Goal: Task Accomplishment & Management: Manage account settings

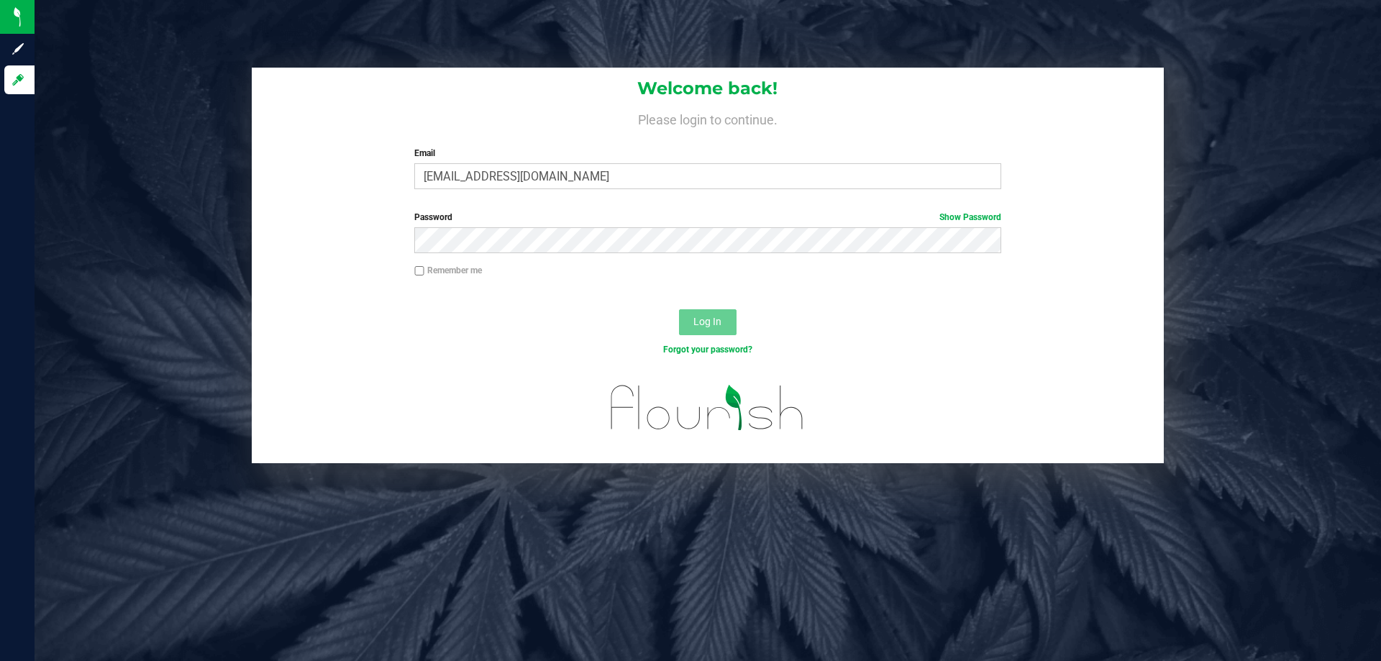
type input "[EMAIL_ADDRESS][DOMAIN_NAME]"
click at [679, 309] on button "Log In" at bounding box center [708, 322] width 58 height 26
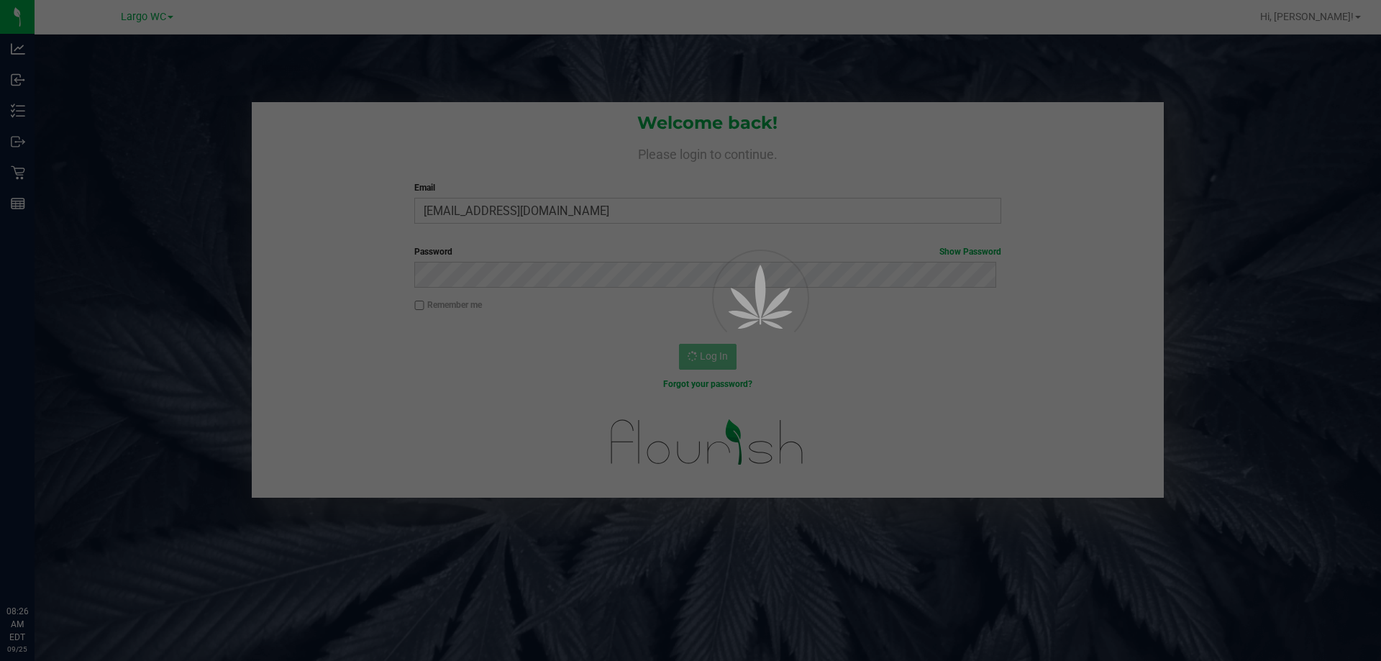
click at [441, 60] on div at bounding box center [690, 330] width 1381 height 661
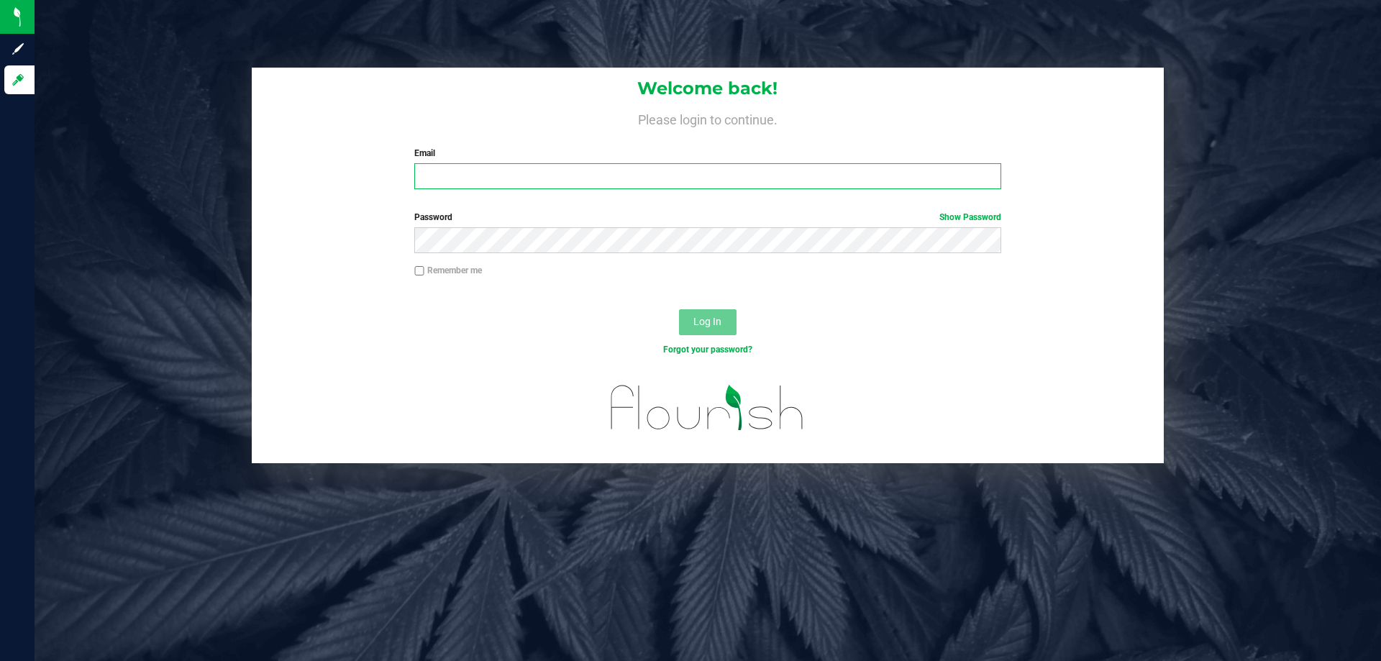
click at [468, 178] on input "Email" at bounding box center [707, 176] width 586 height 26
click at [509, 181] on input "rbarcomb@l" at bounding box center [707, 176] width 586 height 26
type input "[EMAIL_ADDRESS][DOMAIN_NAME]"
click at [679, 309] on button "Log In" at bounding box center [708, 322] width 58 height 26
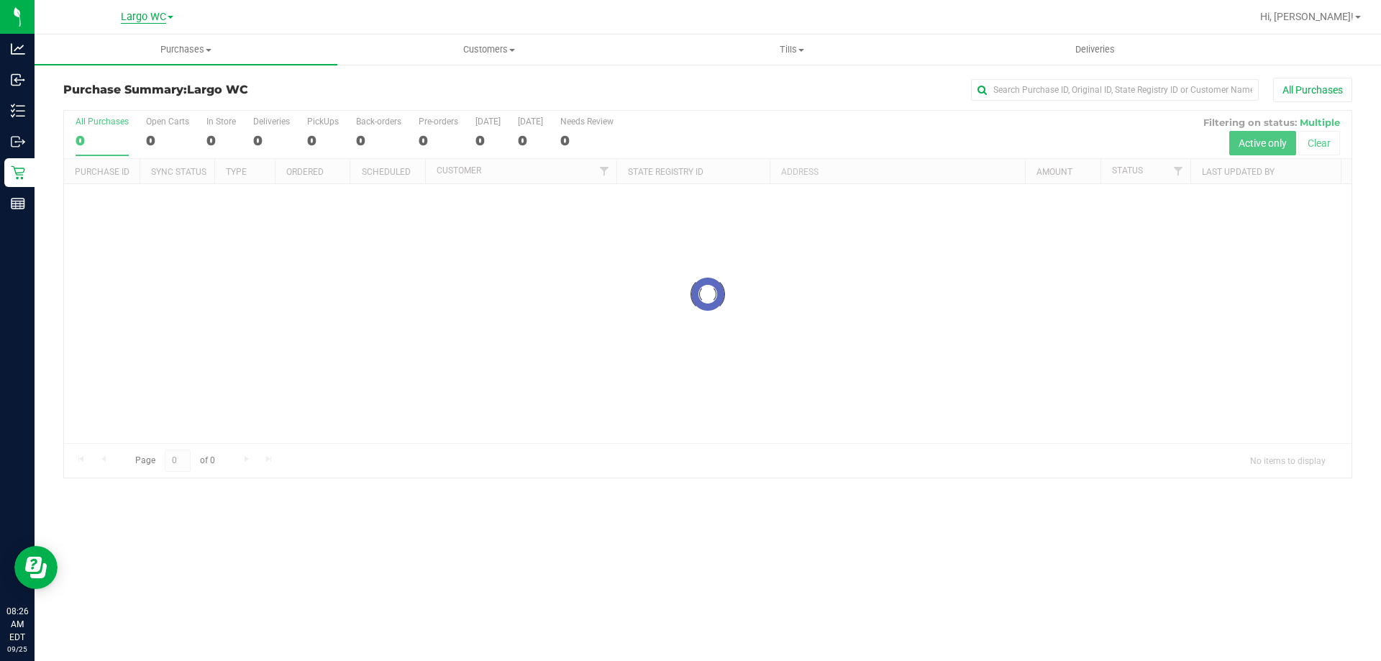
click at [155, 22] on span "Largo WC" at bounding box center [143, 17] width 45 height 13
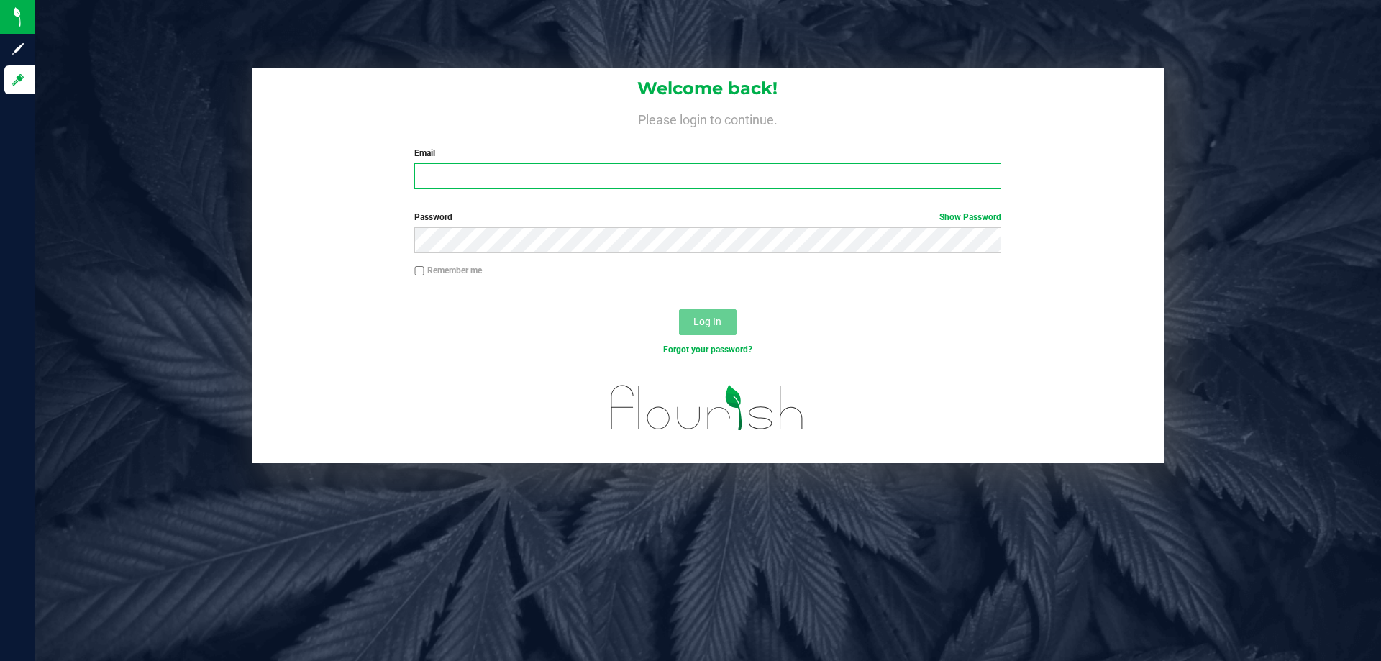
click at [463, 172] on input "Email" at bounding box center [707, 176] width 586 height 26
click at [445, 163] on div "Email Required Please format your email correctly." at bounding box center [707, 168] width 608 height 42
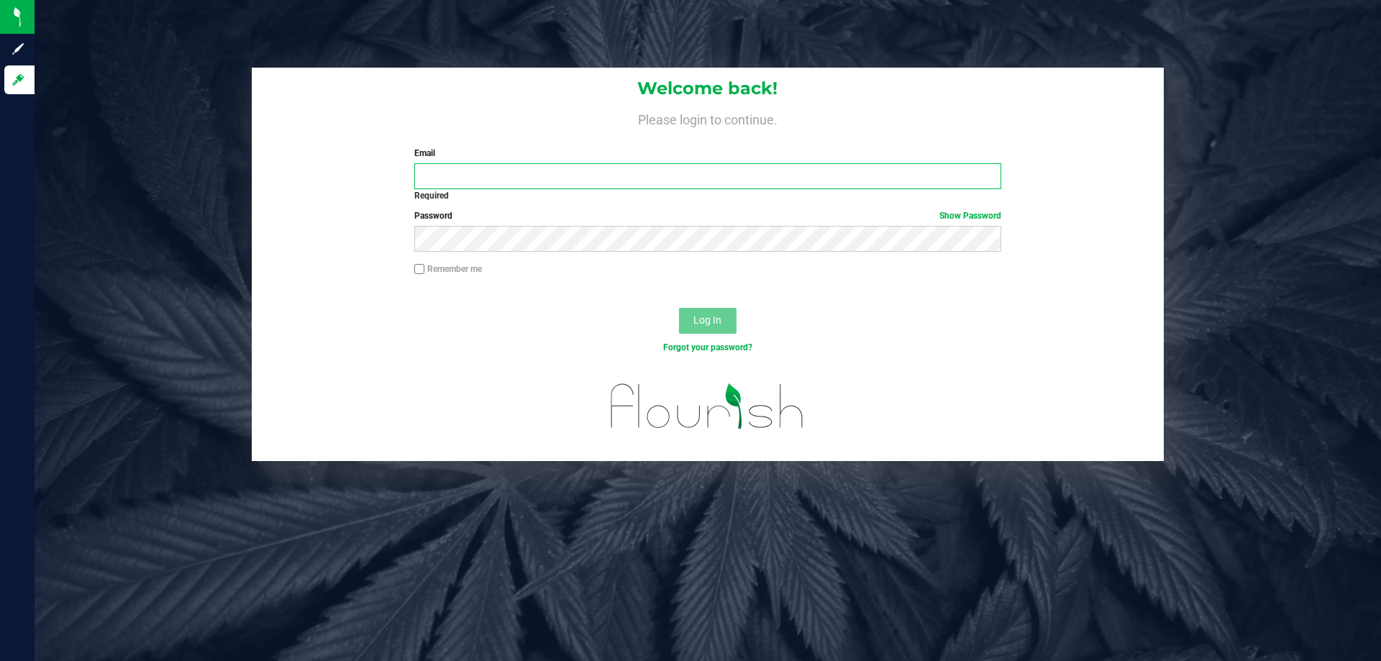
click at [447, 171] on input "Email" at bounding box center [707, 176] width 586 height 26
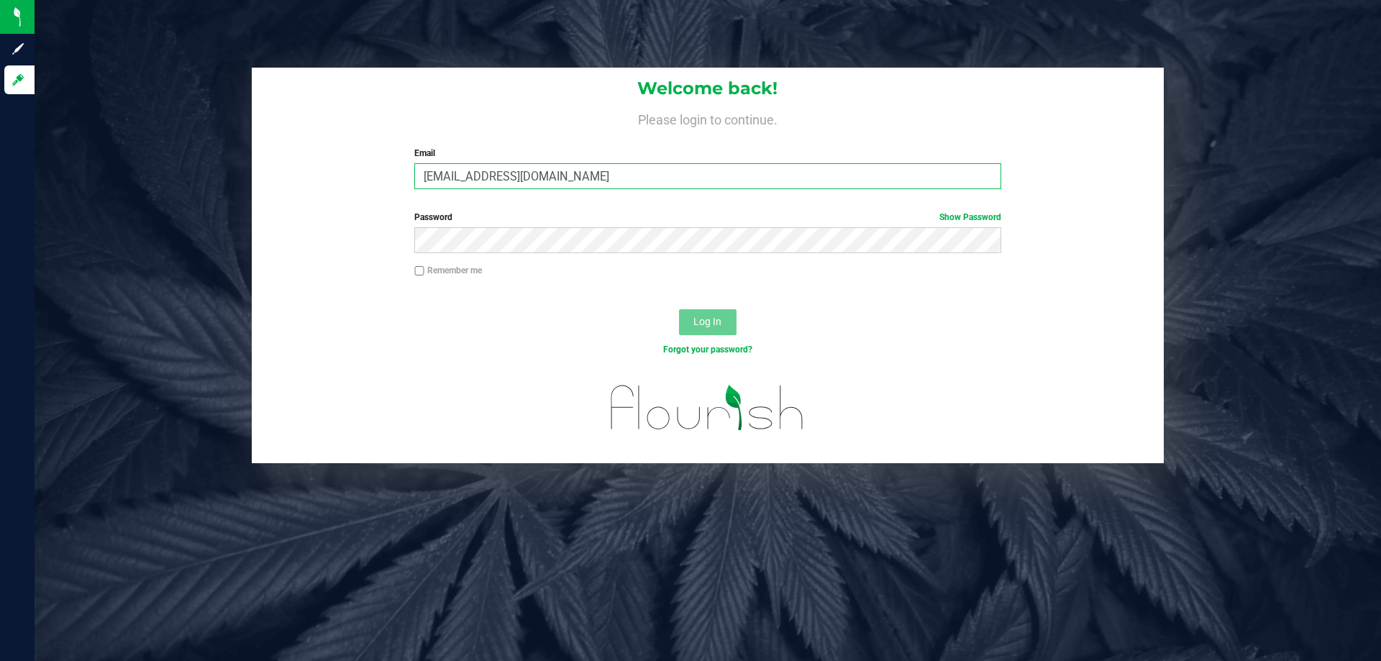
type input "[EMAIL_ADDRESS][DOMAIN_NAME]"
click at [679, 309] on button "Log In" at bounding box center [708, 322] width 58 height 26
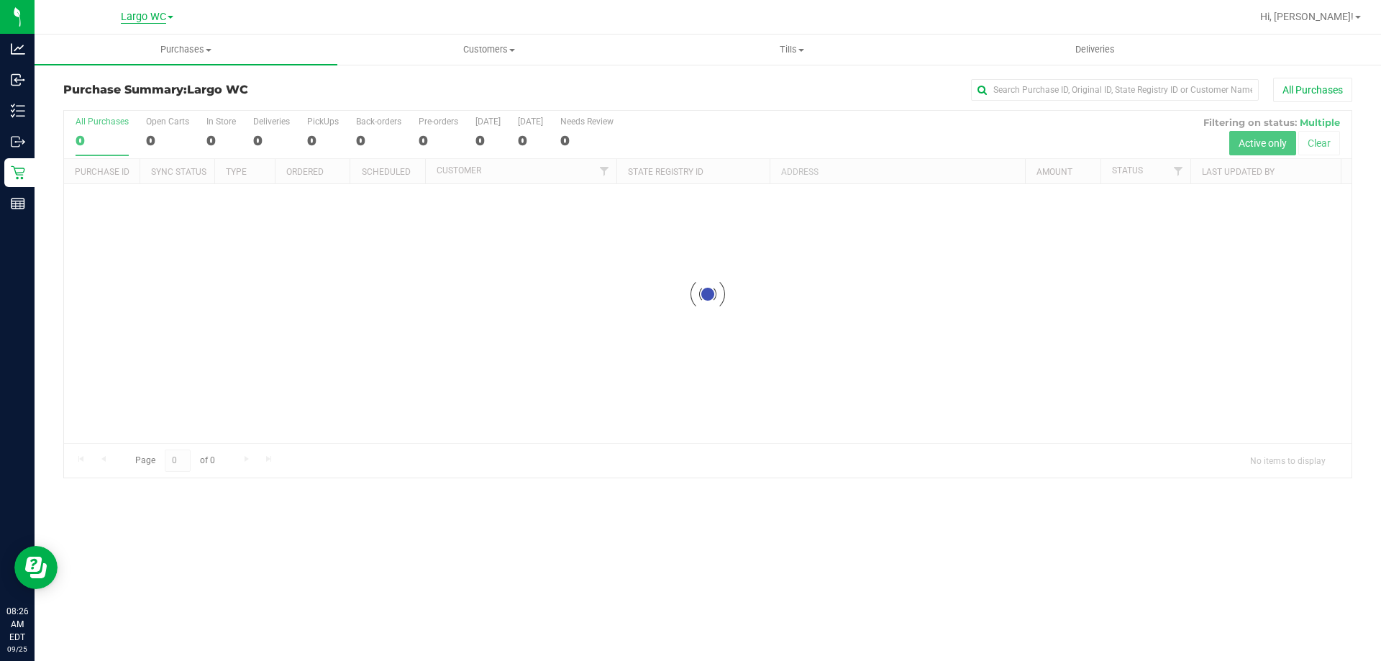
click at [147, 22] on span "Largo WC" at bounding box center [143, 17] width 45 height 13
click at [116, 89] on link "South Tampa WC" at bounding box center [147, 88] width 210 height 19
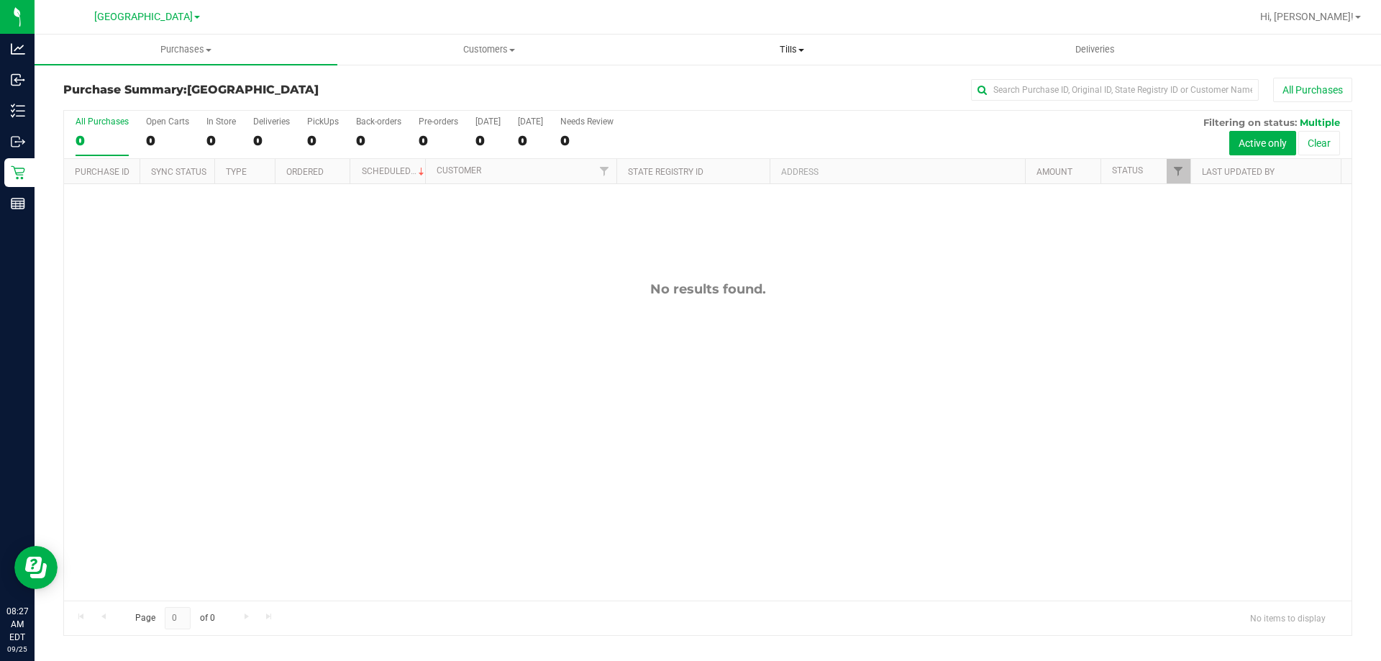
click at [795, 55] on span "Tills" at bounding box center [791, 49] width 301 height 13
click at [730, 83] on span "Manage tills" at bounding box center [688, 87] width 97 height 12
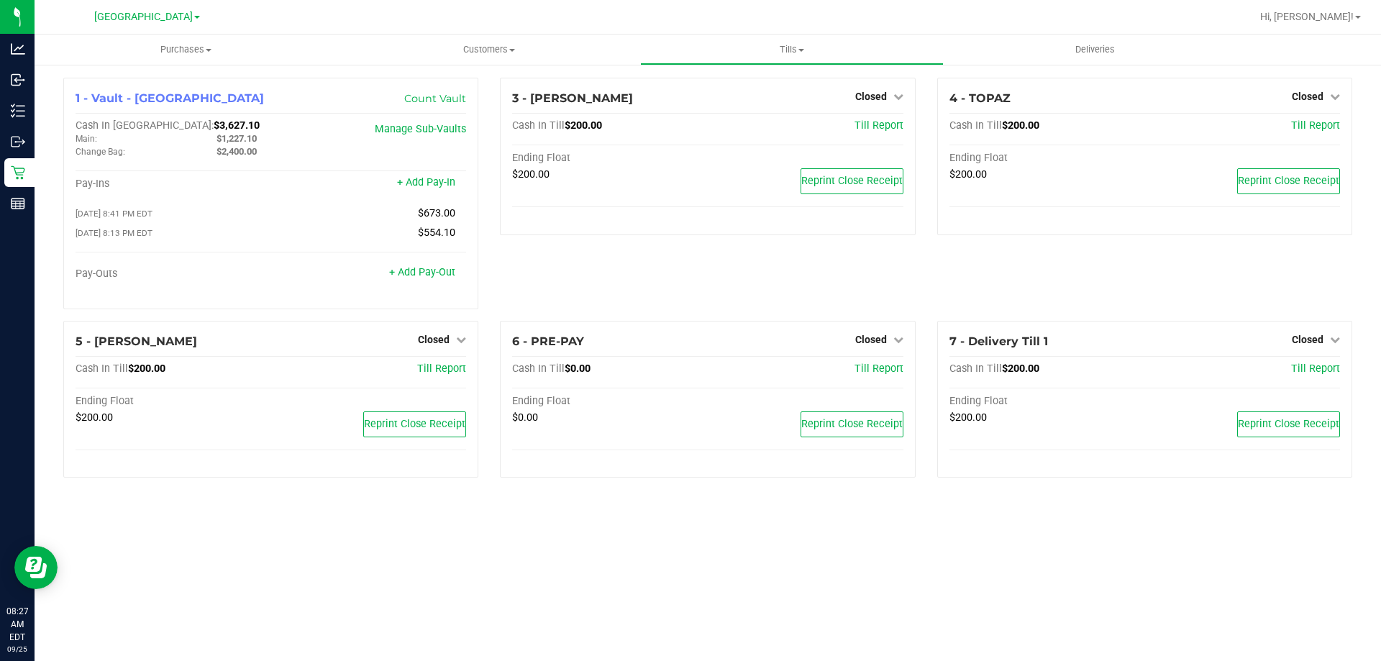
click at [798, 274] on div "3 - ELAINE-KIM Closed Open Till Cash In Till $200.00 Till Report Ending Float $…" at bounding box center [707, 199] width 437 height 243
click at [870, 96] on span "Closed" at bounding box center [871, 97] width 32 height 12
click at [875, 127] on link "Open Till" at bounding box center [871, 127] width 38 height 12
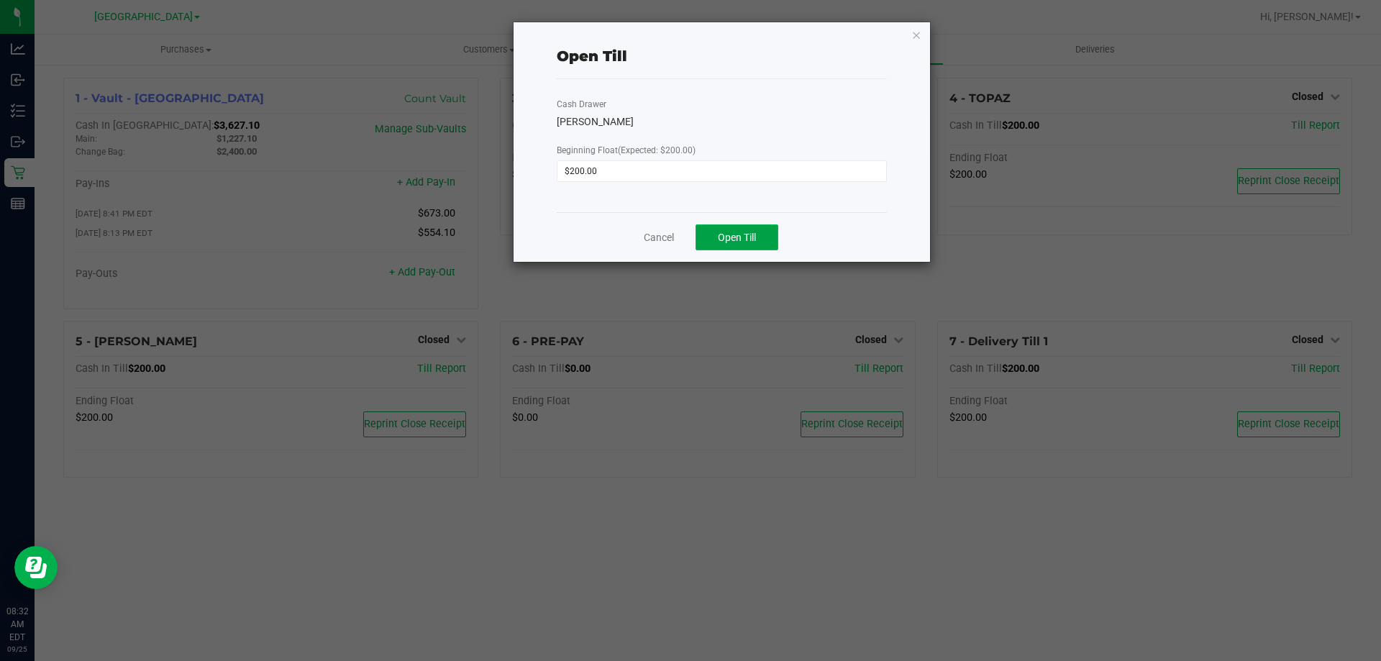
click at [739, 235] on span "Open Till" at bounding box center [737, 238] width 38 height 12
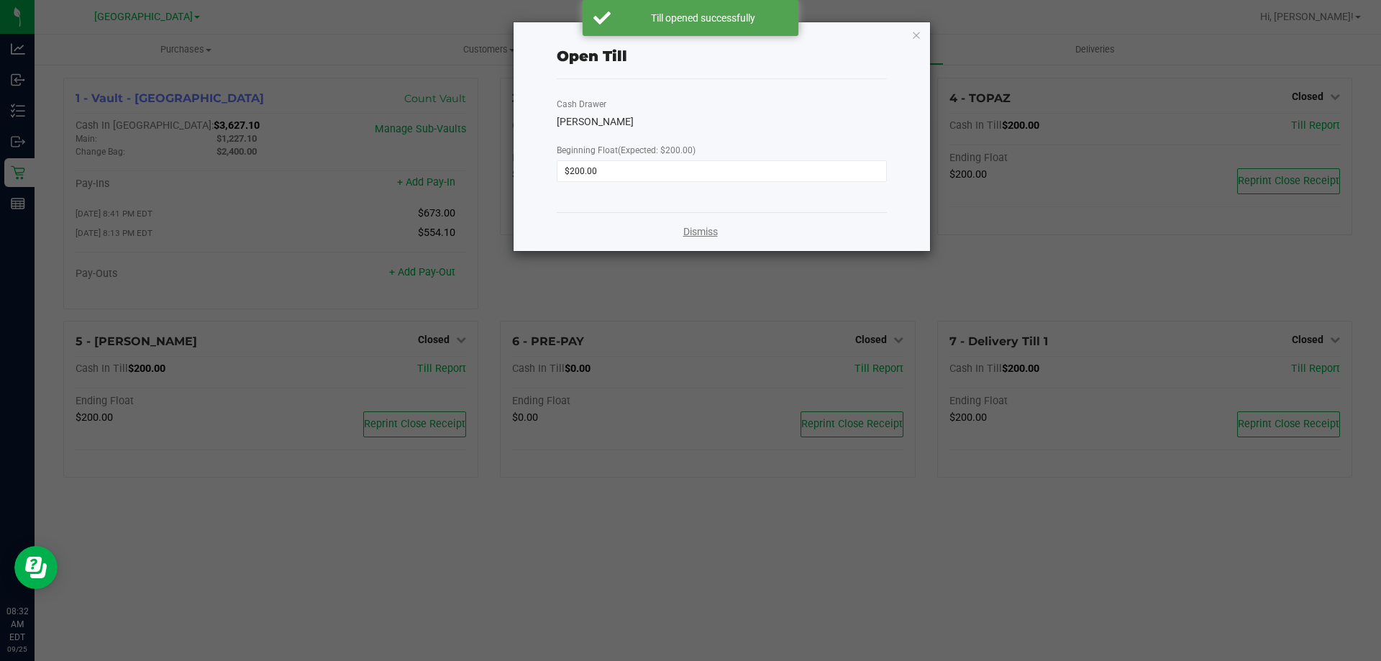
click at [700, 232] on link "Dismiss" at bounding box center [700, 231] width 35 height 15
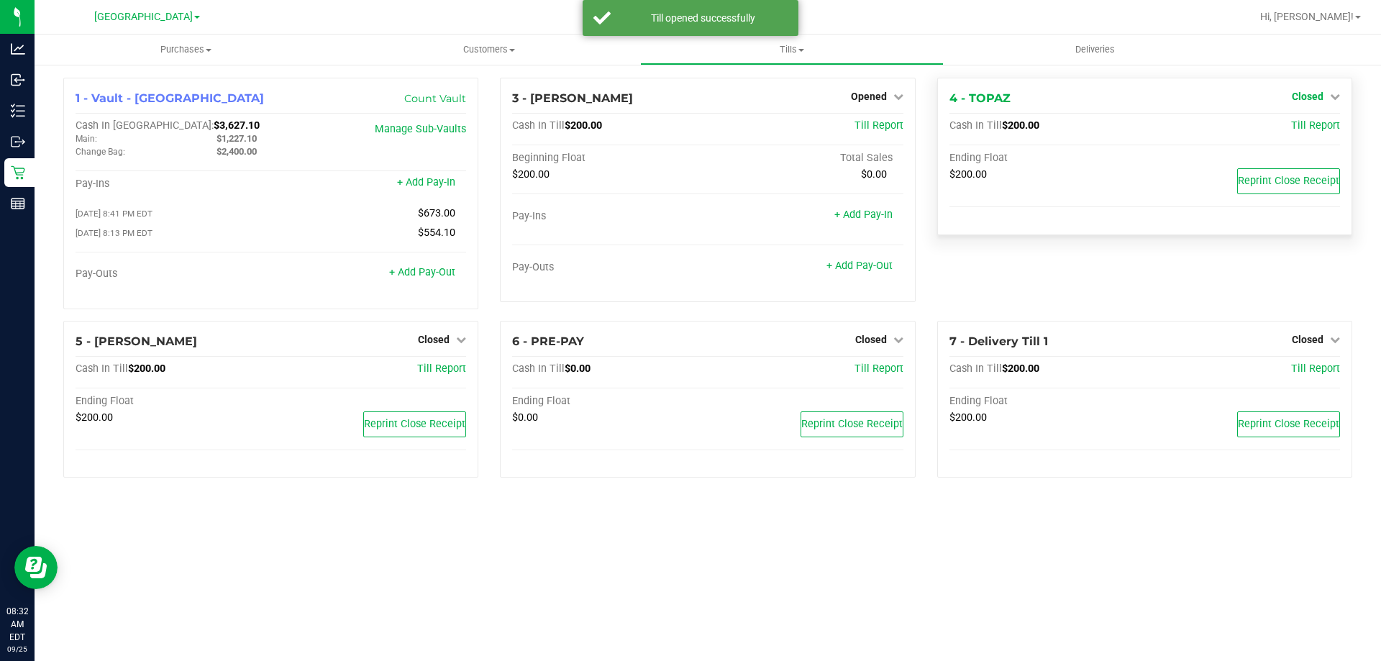
click at [1302, 94] on span "Closed" at bounding box center [1308, 97] width 32 height 12
click at [1307, 125] on link "Open Till" at bounding box center [1307, 127] width 38 height 12
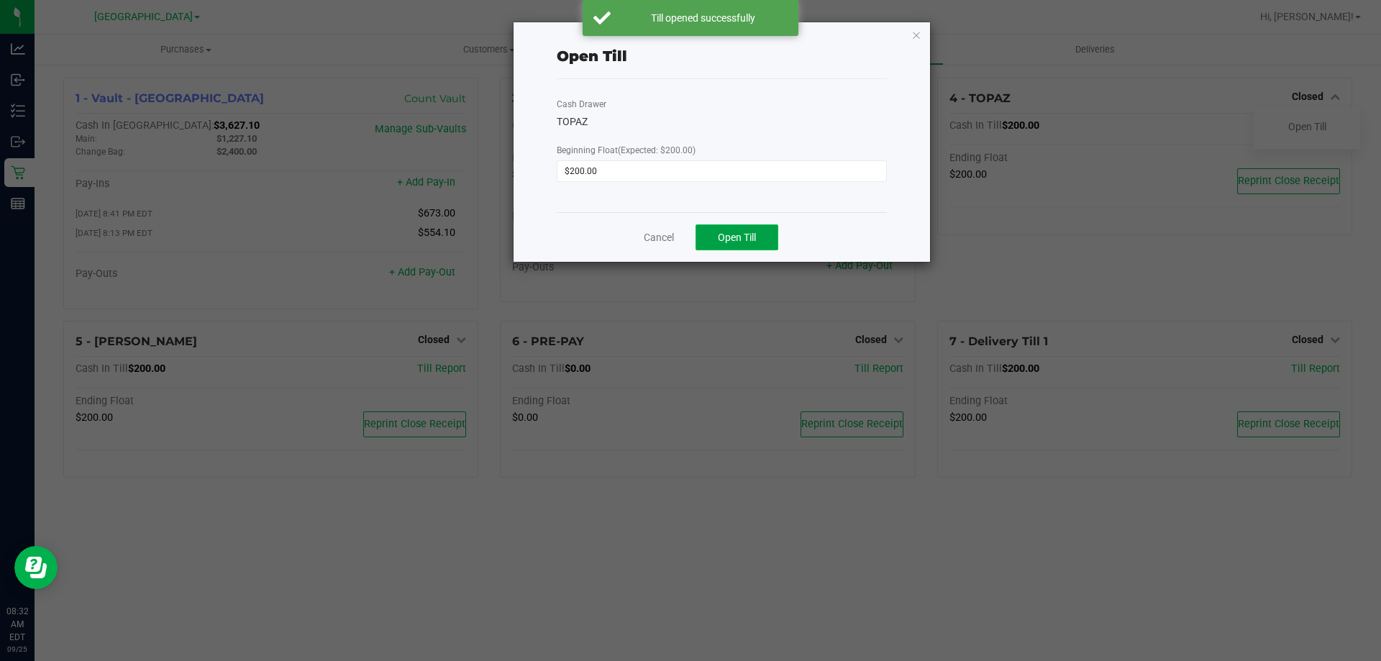
click at [729, 239] on span "Open Till" at bounding box center [737, 238] width 38 height 12
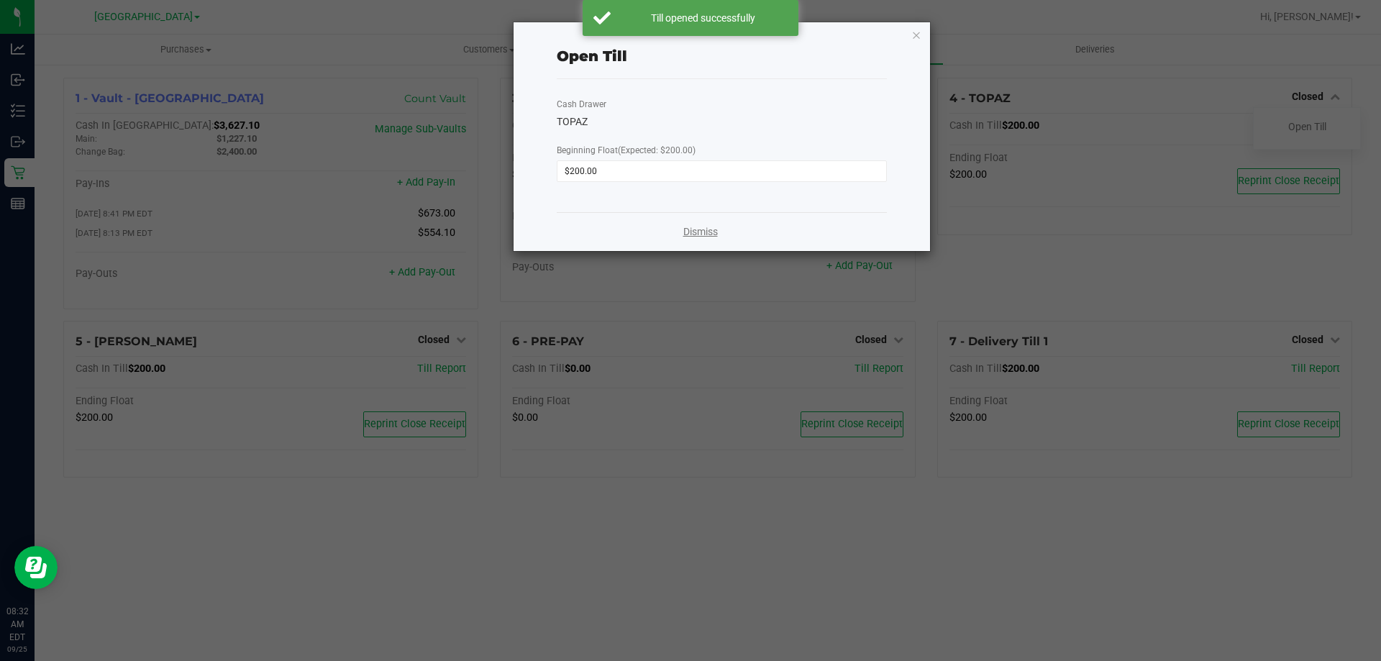
click at [686, 236] on link "Dismiss" at bounding box center [700, 231] width 35 height 15
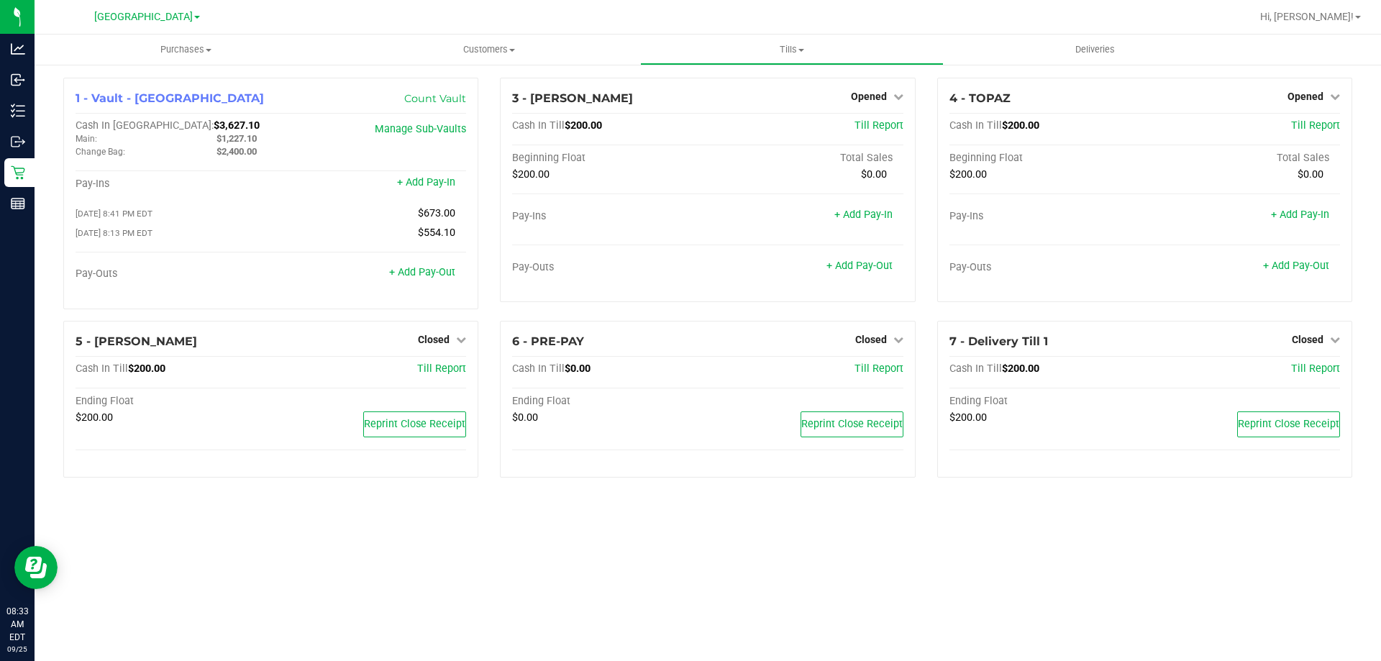
click at [555, 503] on div "1 - Vault - South Tampa WC Count Vault Cash In Vault: $3,627.10 Main: $1,227.10…" at bounding box center [708, 283] width 1346 height 440
click at [579, 521] on div "Purchases Summary of purchases Fulfillment All purchases Customers All customer…" at bounding box center [708, 348] width 1346 height 626
